Goal: Complete application form

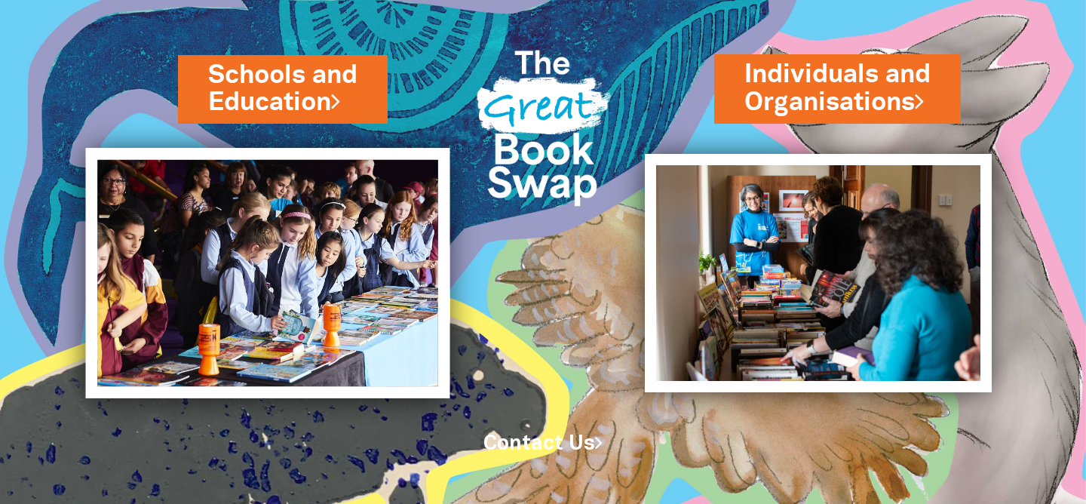
click at [395, 235] on img at bounding box center [268, 273] width 364 height 250
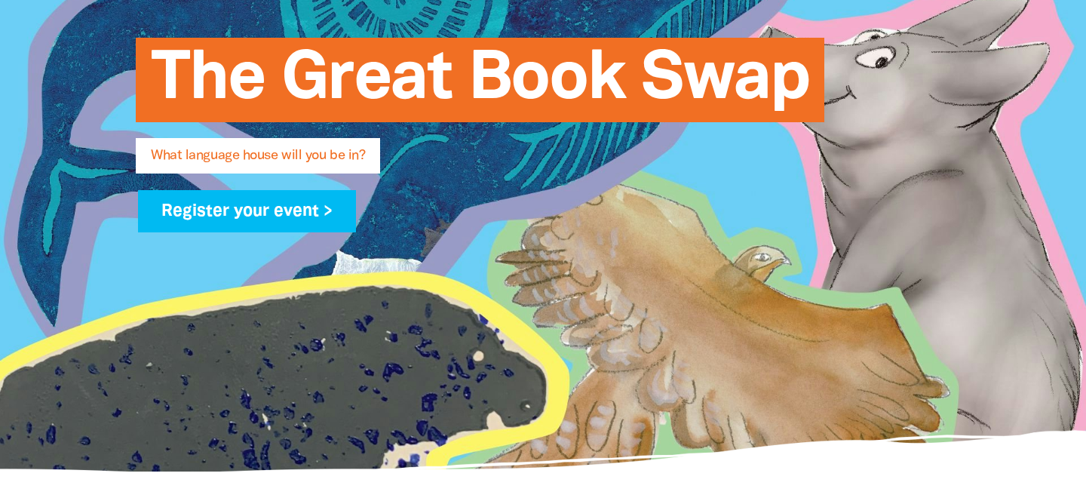
type input "[PERSON_NAME]"
type input "Pracey"
type input "[EMAIL_ADDRESS][DOMAIN_NAME]"
type input "[GEOGRAPHIC_DATA], [GEOGRAPHIC_DATA]"
select select "high-school"
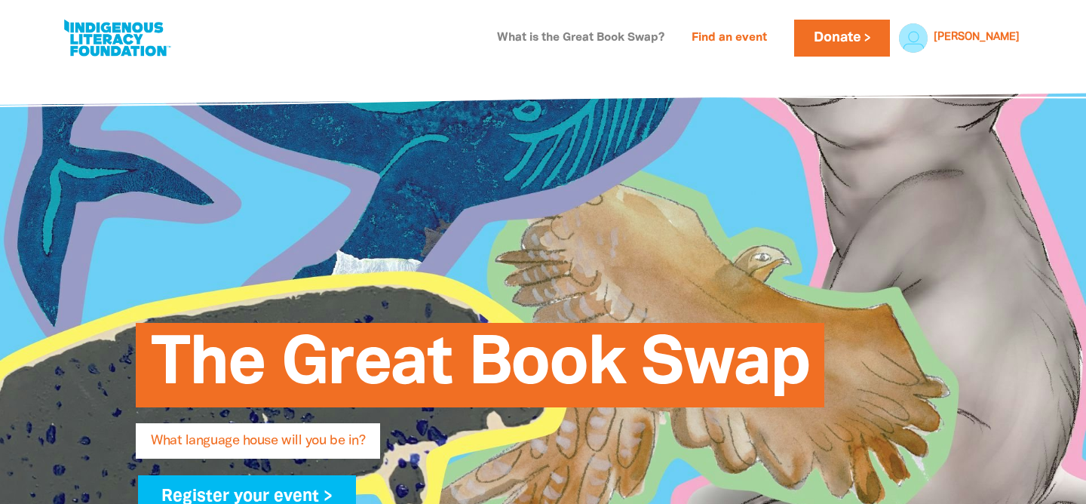
click at [673, 33] on link "What is the Great Book Swap?" at bounding box center [580, 38] width 185 height 24
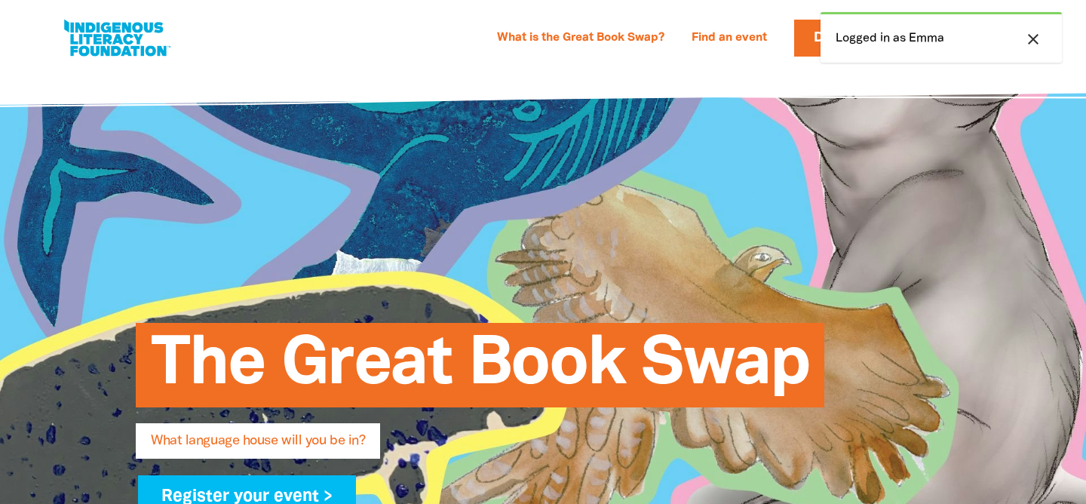
select select "high-school"
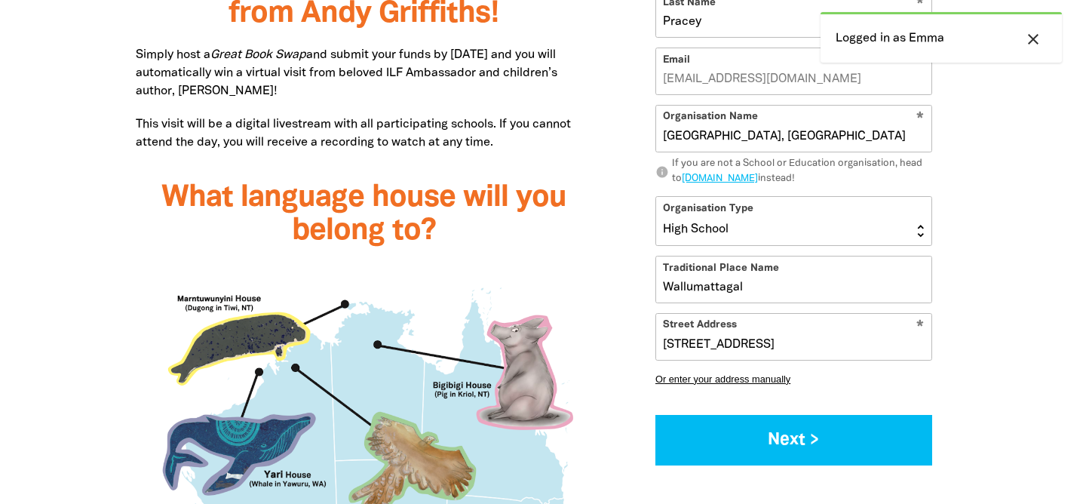
scroll to position [1237, 0]
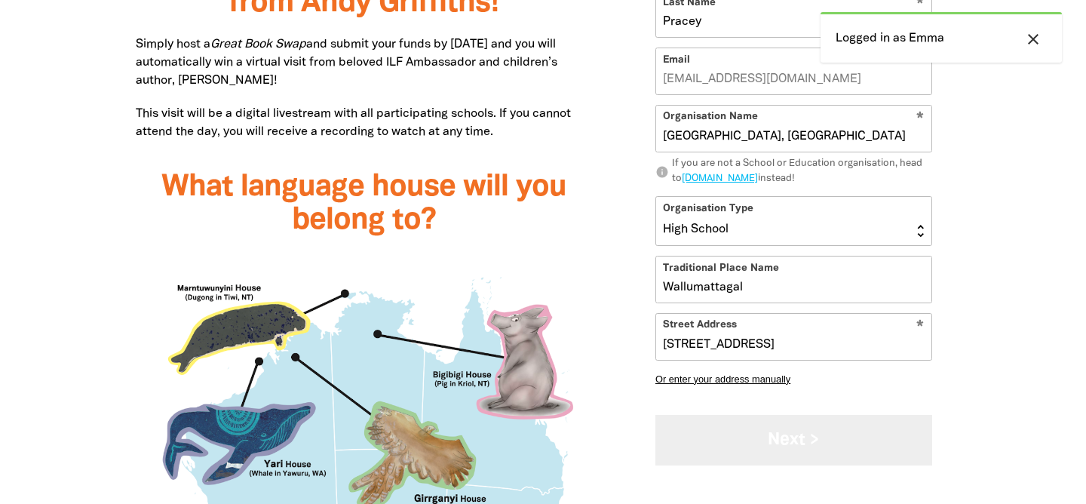
click at [773, 428] on button "Next >" at bounding box center [793, 440] width 277 height 51
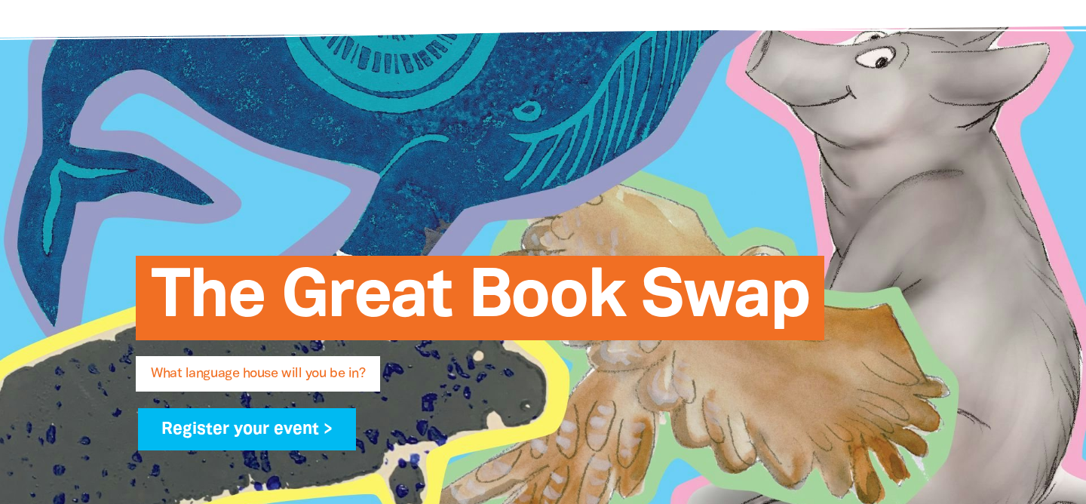
scroll to position [4, 0]
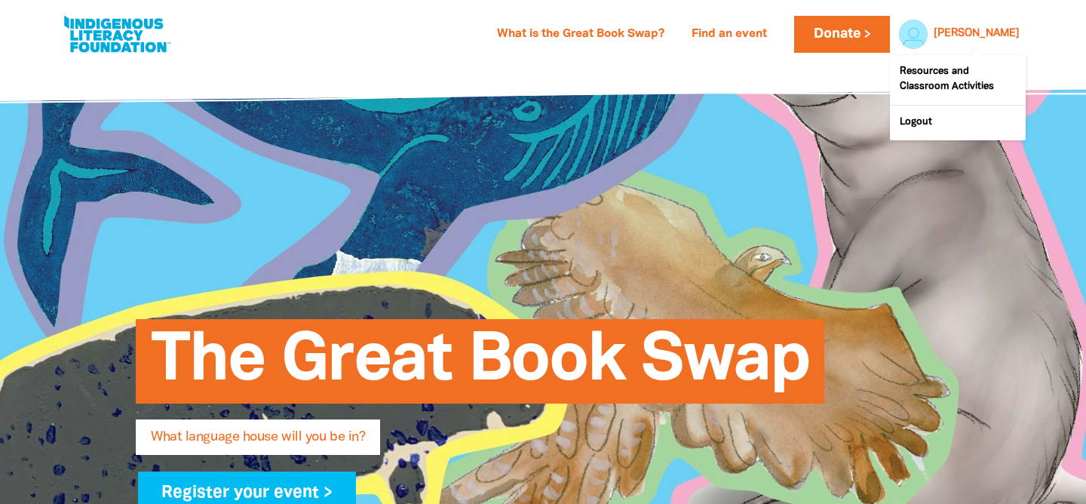
click at [988, 35] on link "[PERSON_NAME]" at bounding box center [976, 34] width 86 height 11
